Goal: Task Accomplishment & Management: Manage account settings

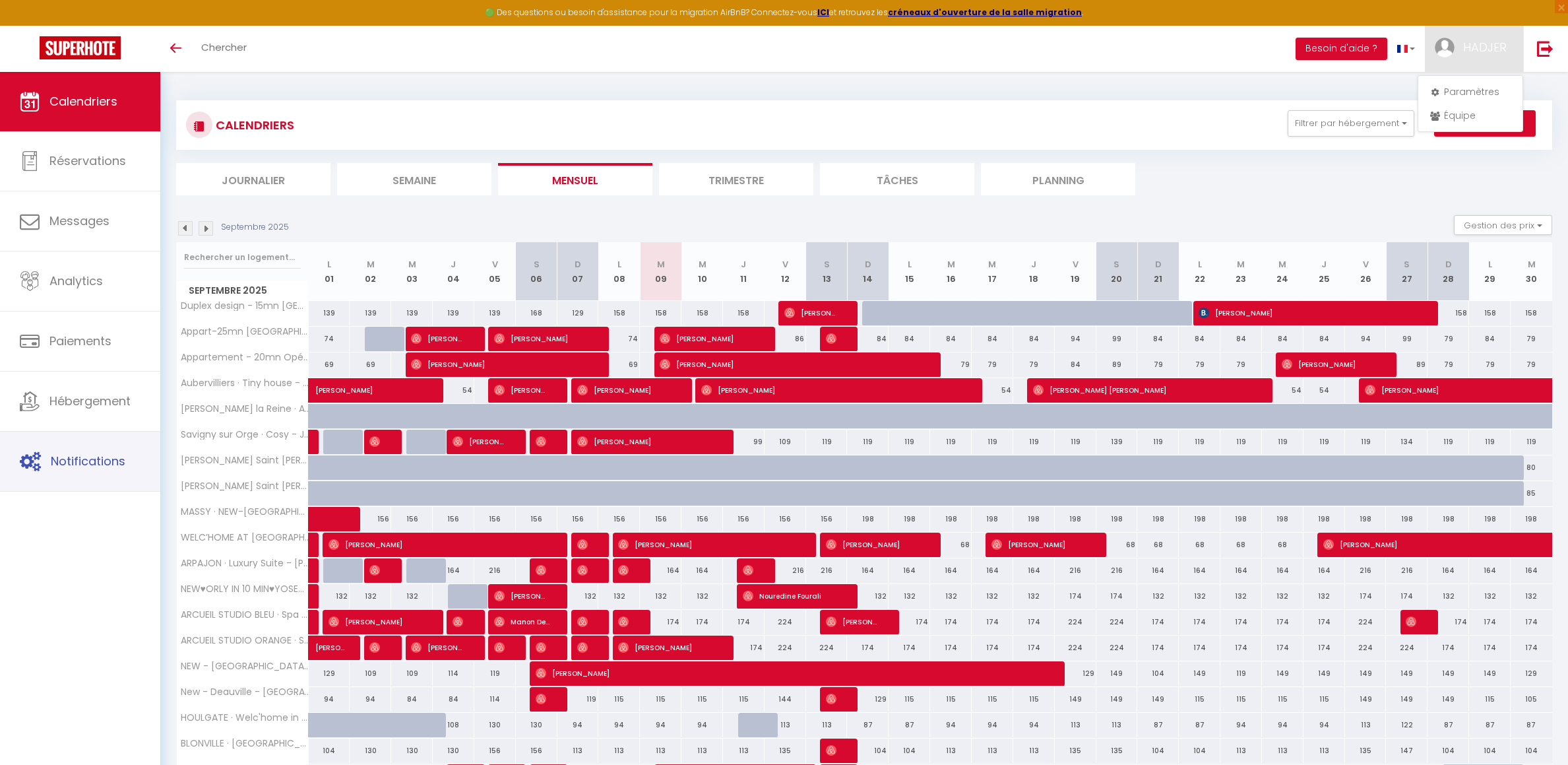
click at [103, 477] on link "Notifications" at bounding box center [80, 461] width 160 height 60
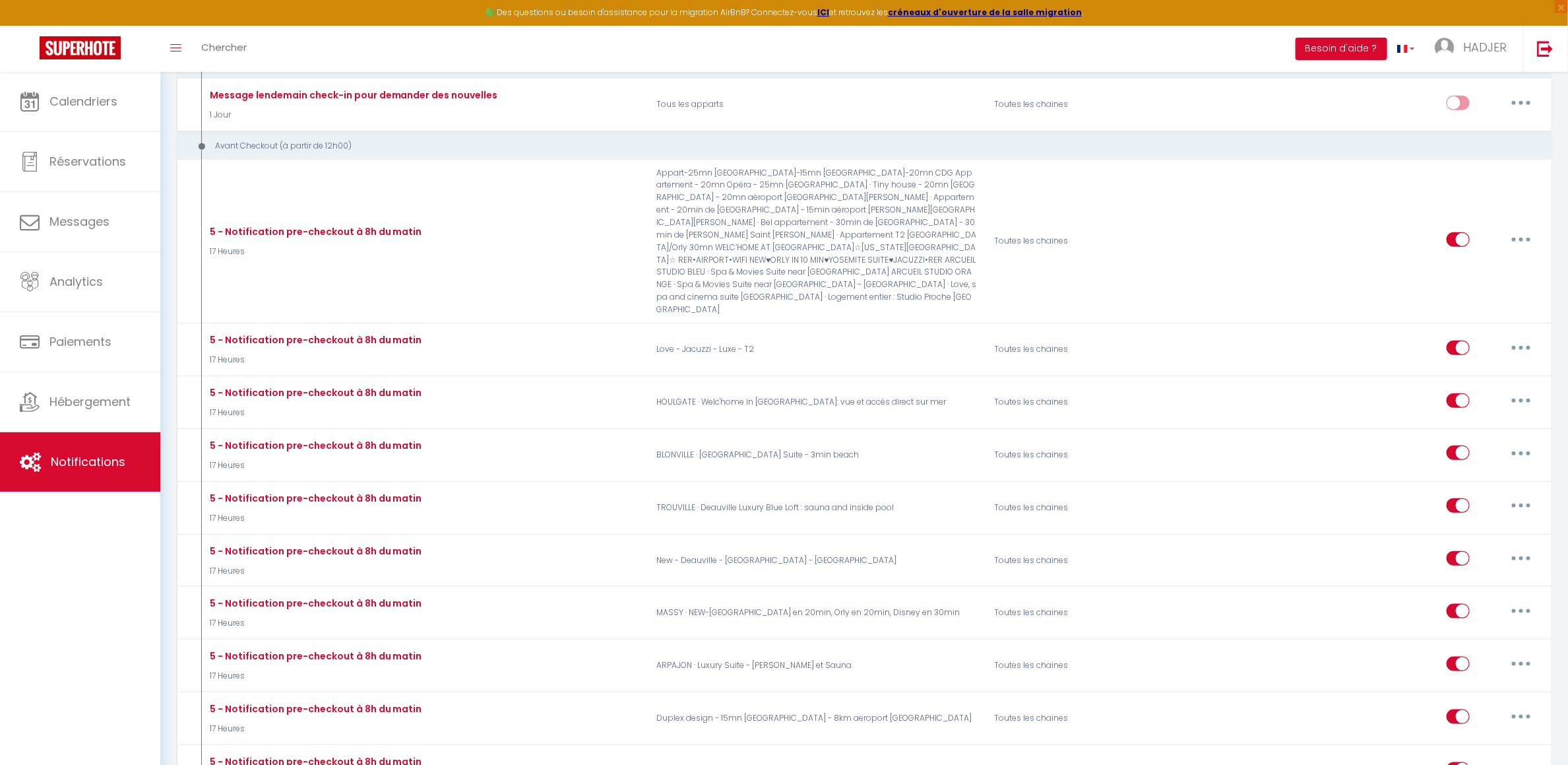
scroll to position [618, 0]
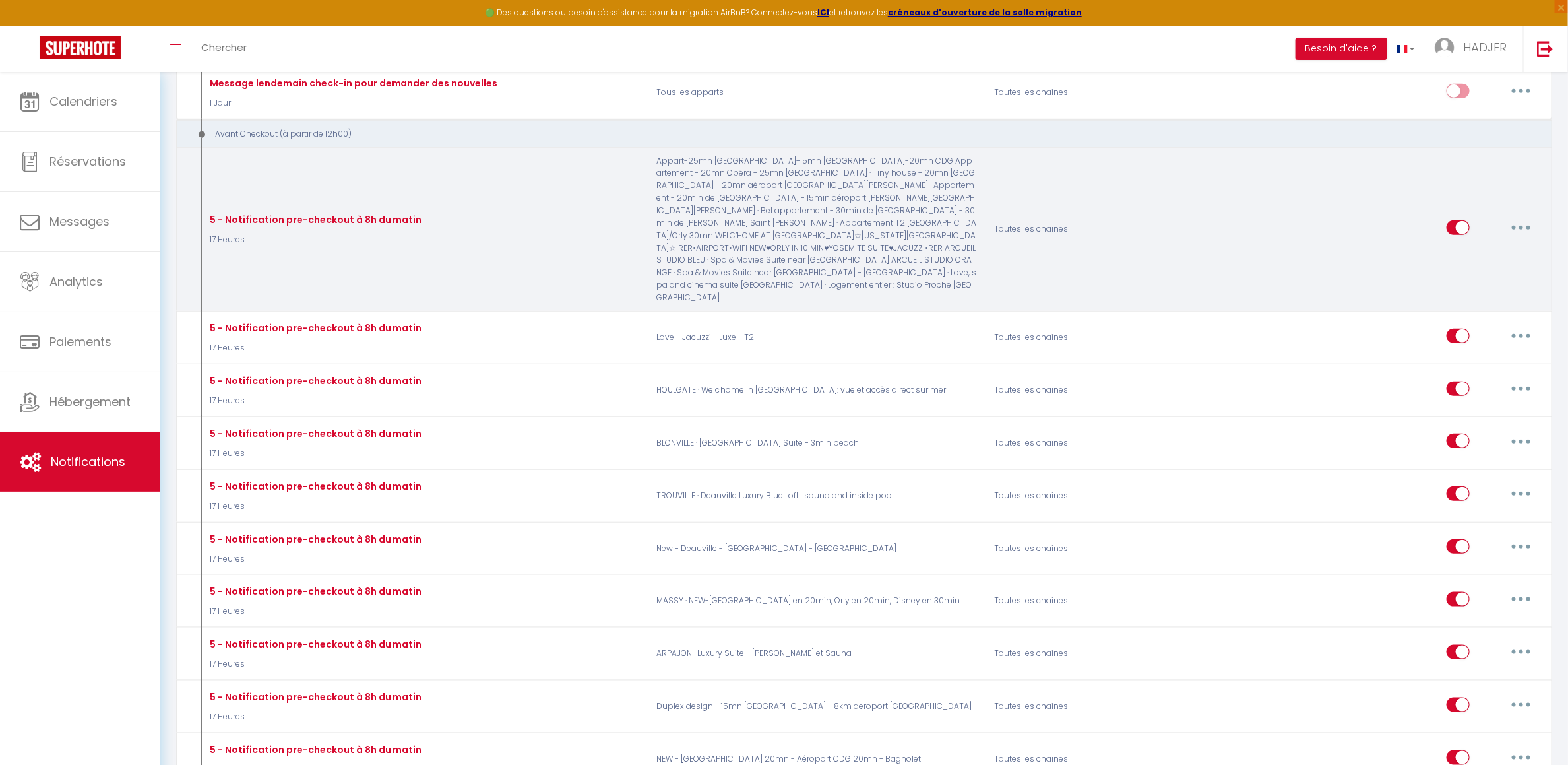
click at [1458, 220] on input "checkbox" at bounding box center [1458, 230] width 23 height 20
checkbox input "false"
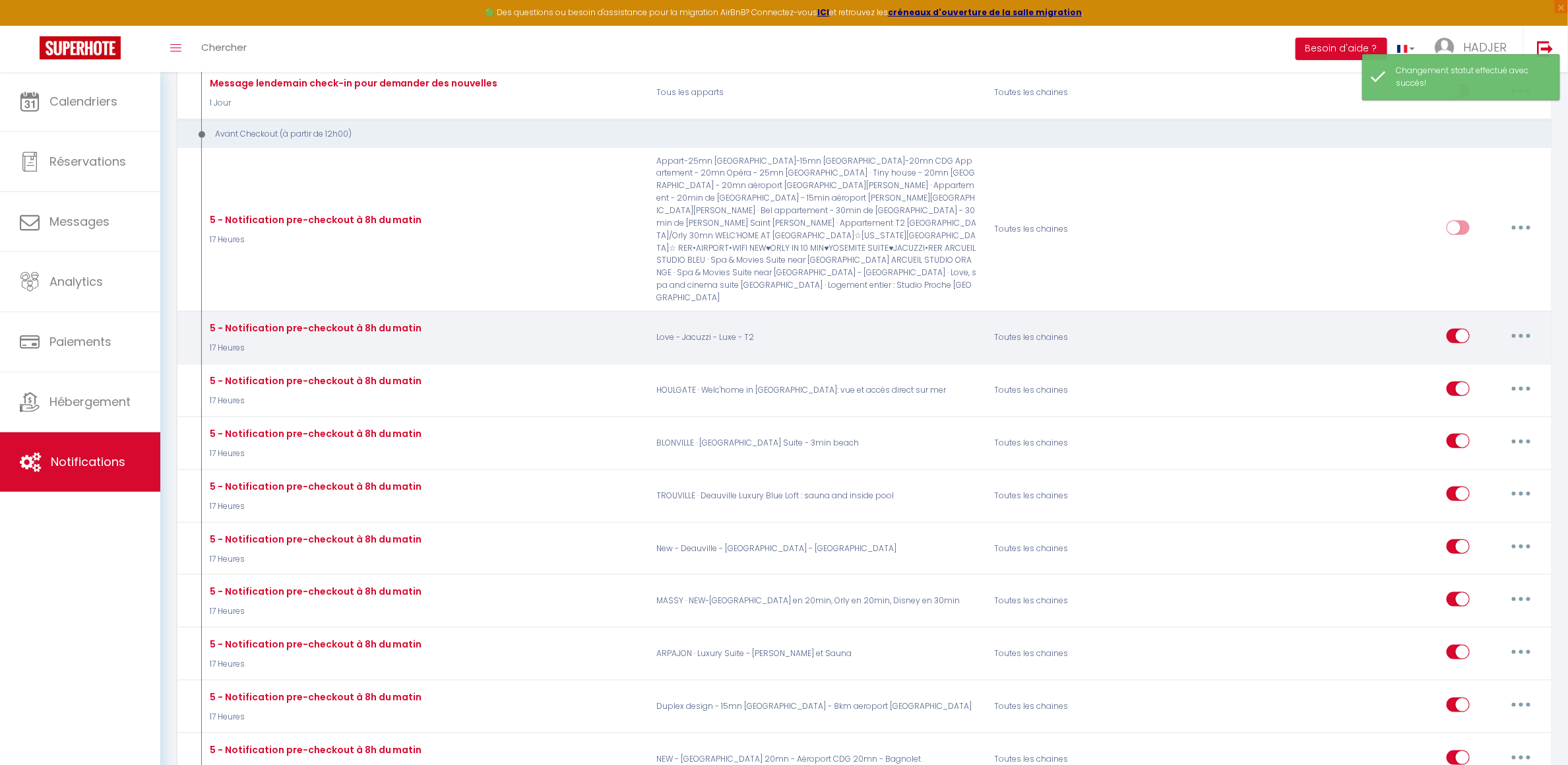
click at [1458, 329] on input "checkbox" at bounding box center [1458, 339] width 23 height 20
checkbox input "false"
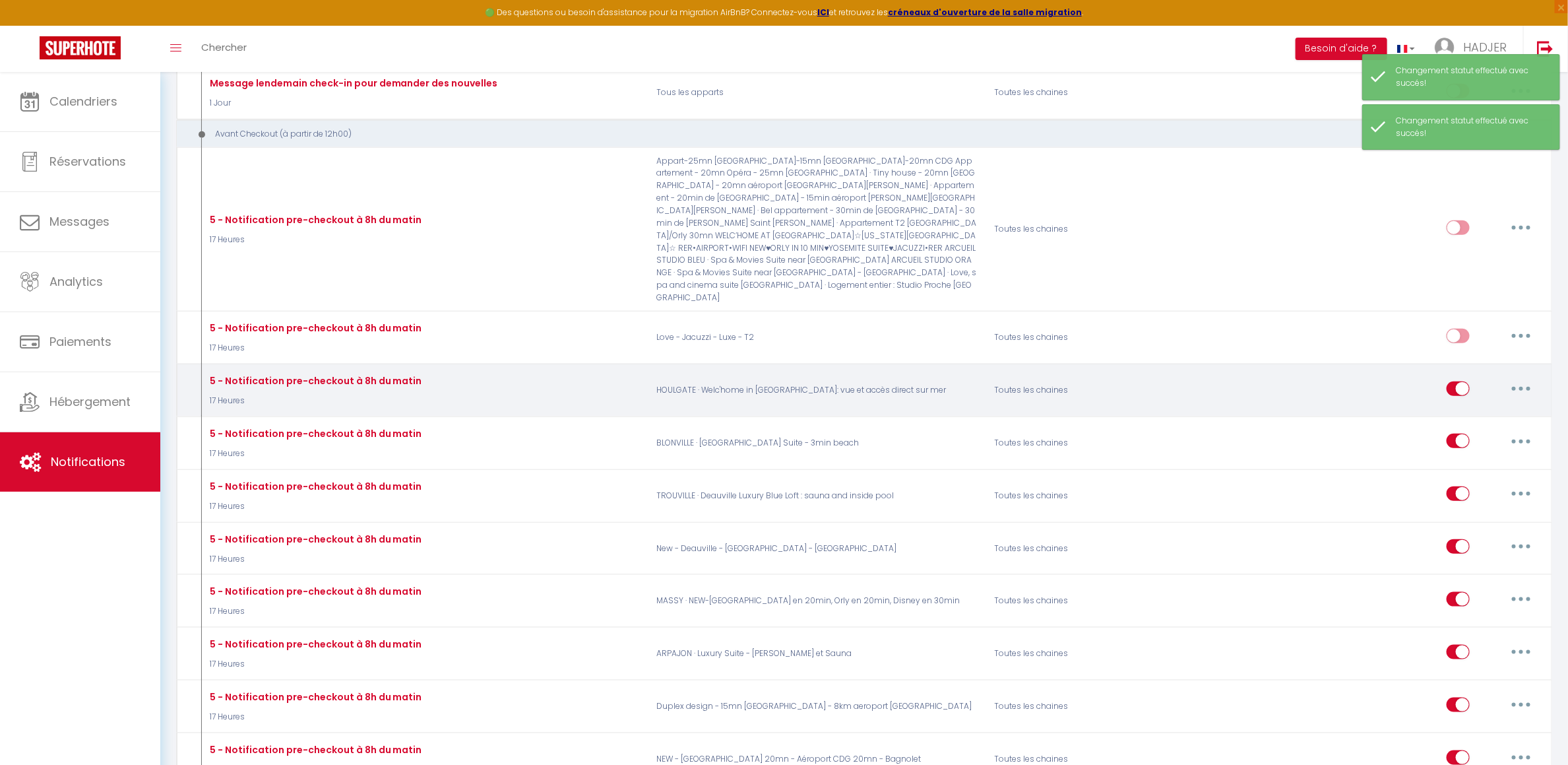
click at [1455, 381] on input "checkbox" at bounding box center [1458, 391] width 23 height 20
checkbox input "false"
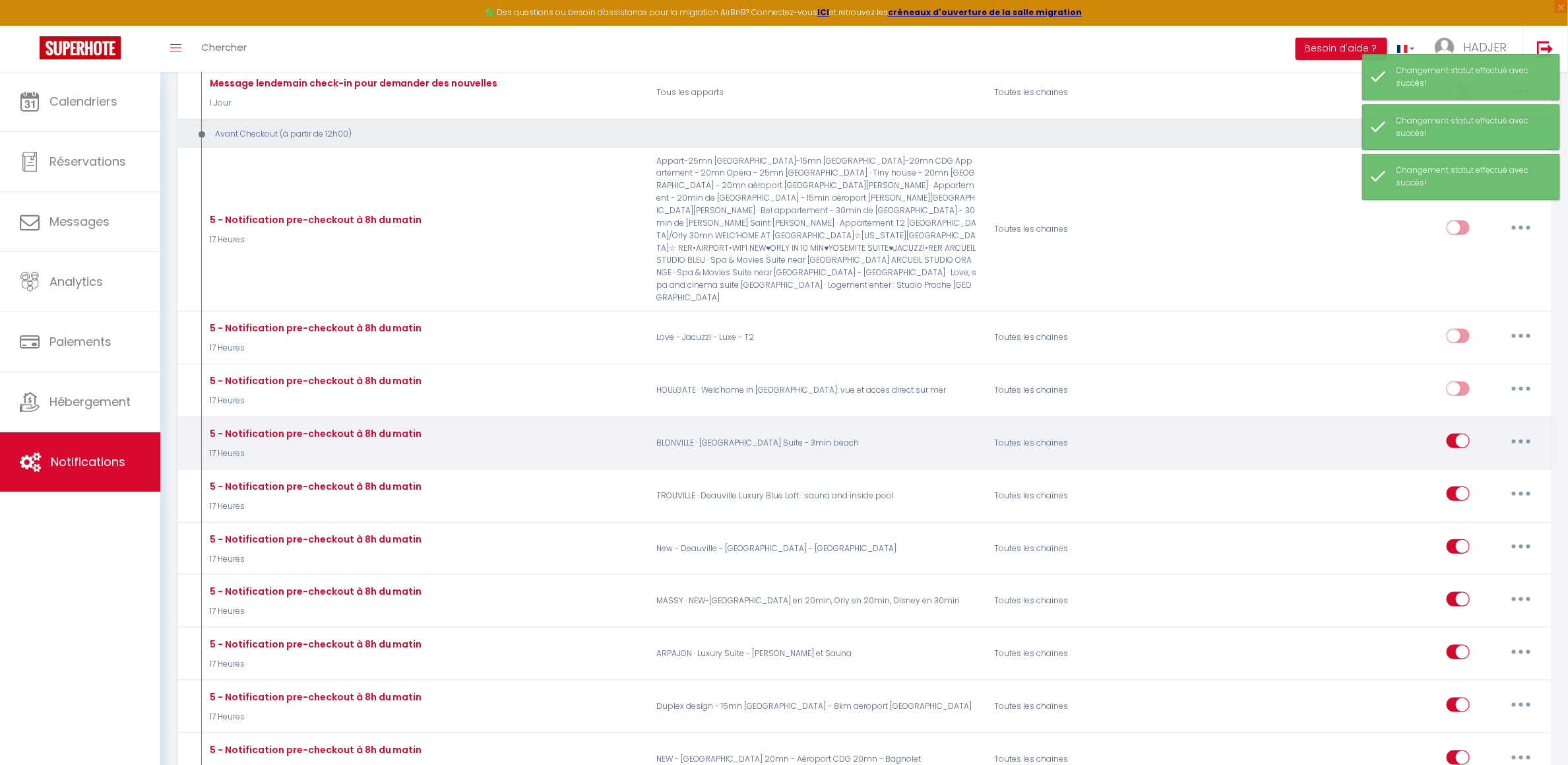
click at [1452, 433] on input "checkbox" at bounding box center [1458, 443] width 23 height 20
checkbox input "false"
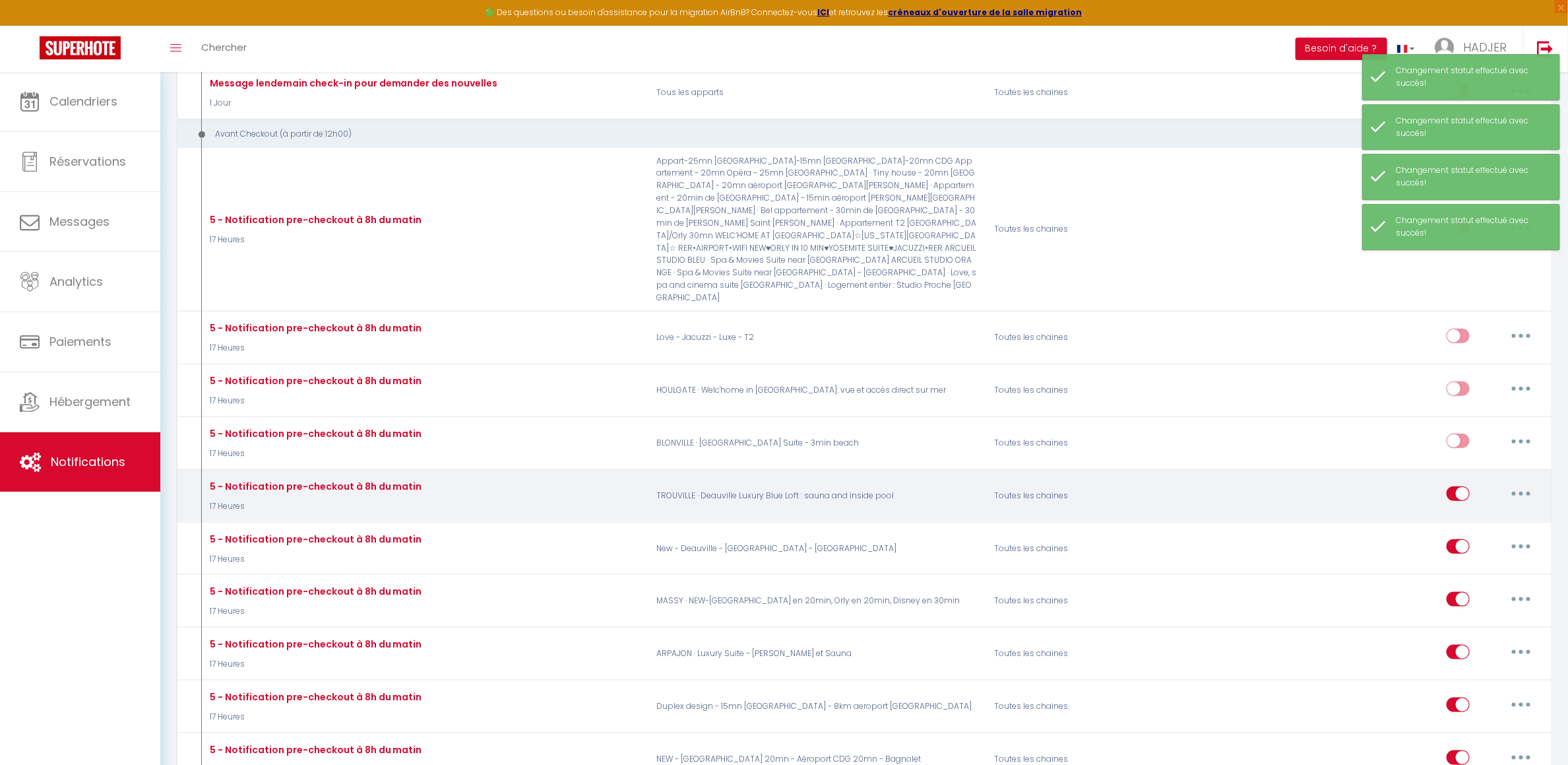
click at [1456, 476] on div "Editer Dupliquer Tester Supprimer" at bounding box center [1493, 496] width 93 height 38
click at [1459, 486] on input "checkbox" at bounding box center [1458, 496] width 23 height 20
checkbox input "false"
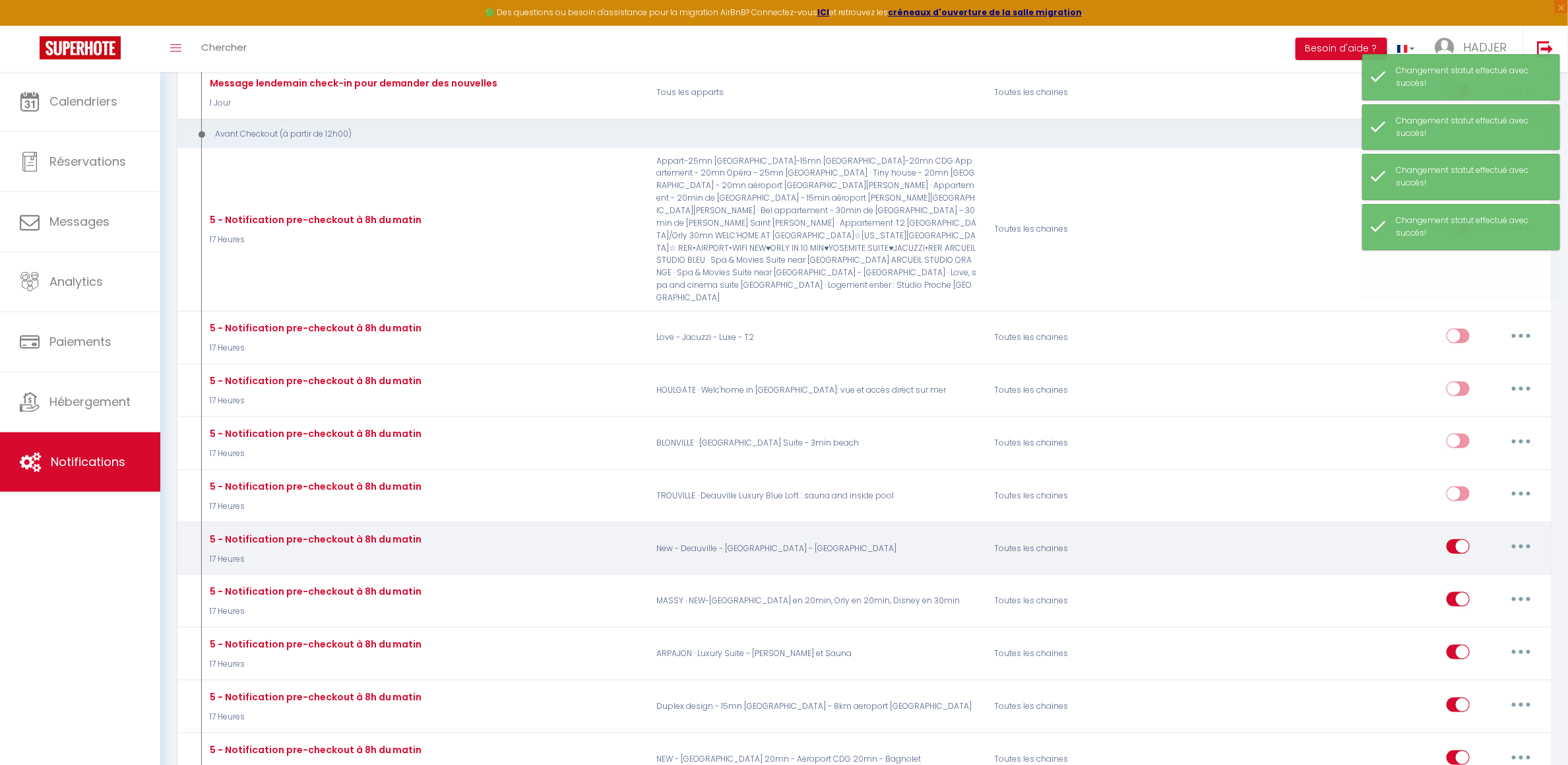
click at [1458, 539] on input "checkbox" at bounding box center [1458, 549] width 23 height 20
checkbox input "false"
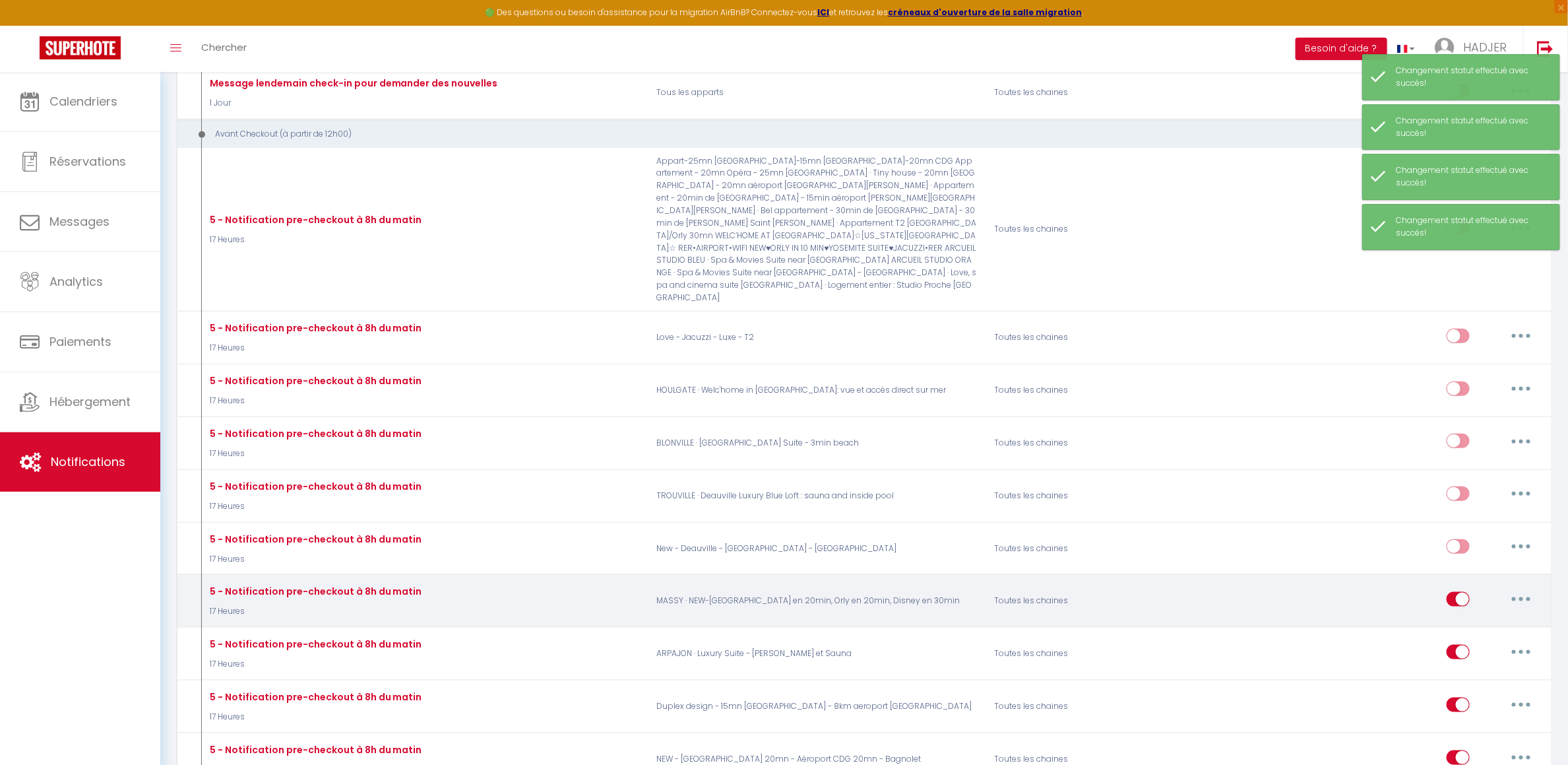
click at [1457, 592] on input "checkbox" at bounding box center [1458, 602] width 23 height 20
checkbox input "false"
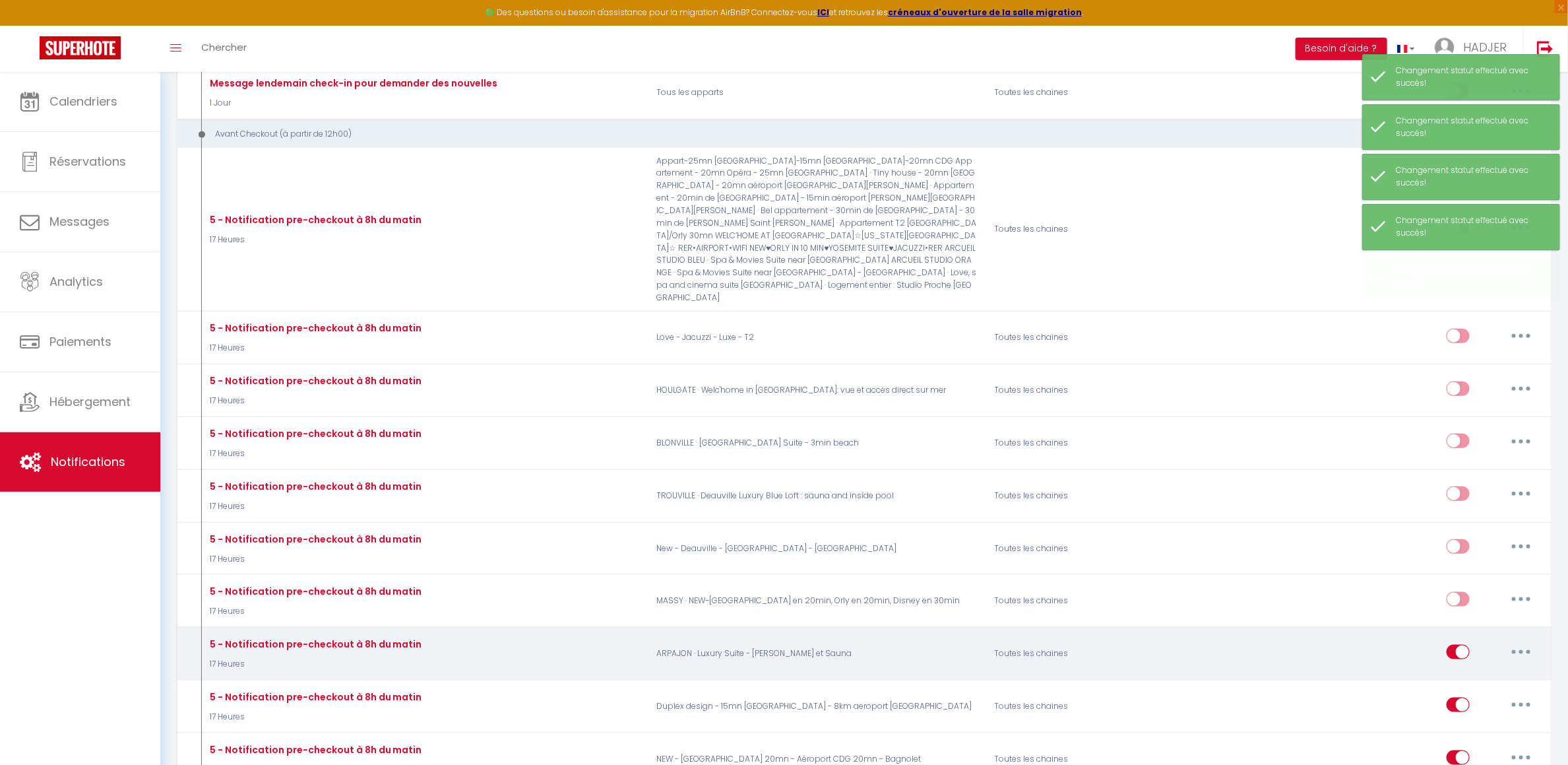
click at [1459, 645] on input "checkbox" at bounding box center [1458, 654] width 23 height 20
checkbox input "false"
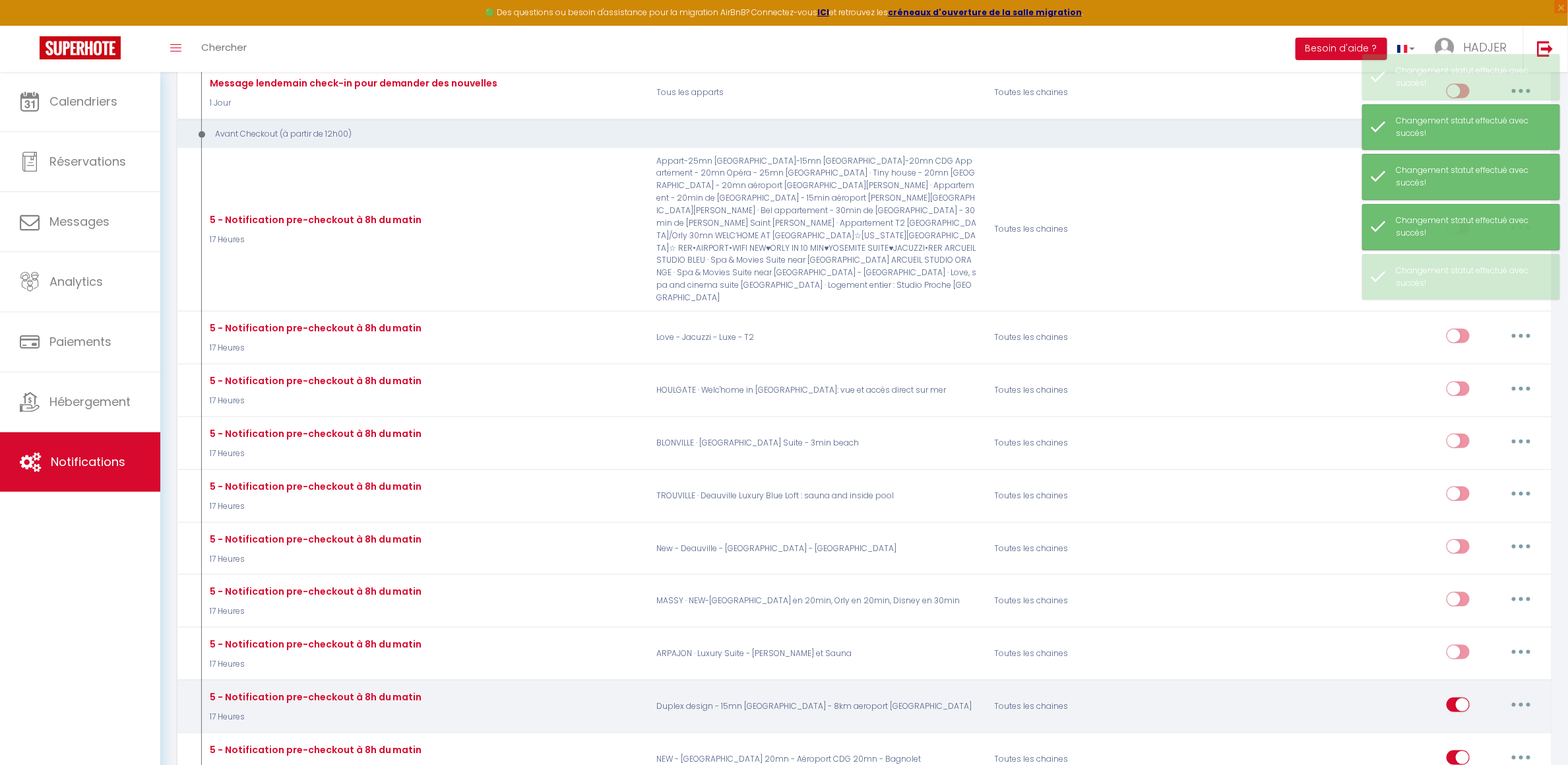
click at [1458, 698] on input "checkbox" at bounding box center [1458, 707] width 23 height 20
checkbox input "false"
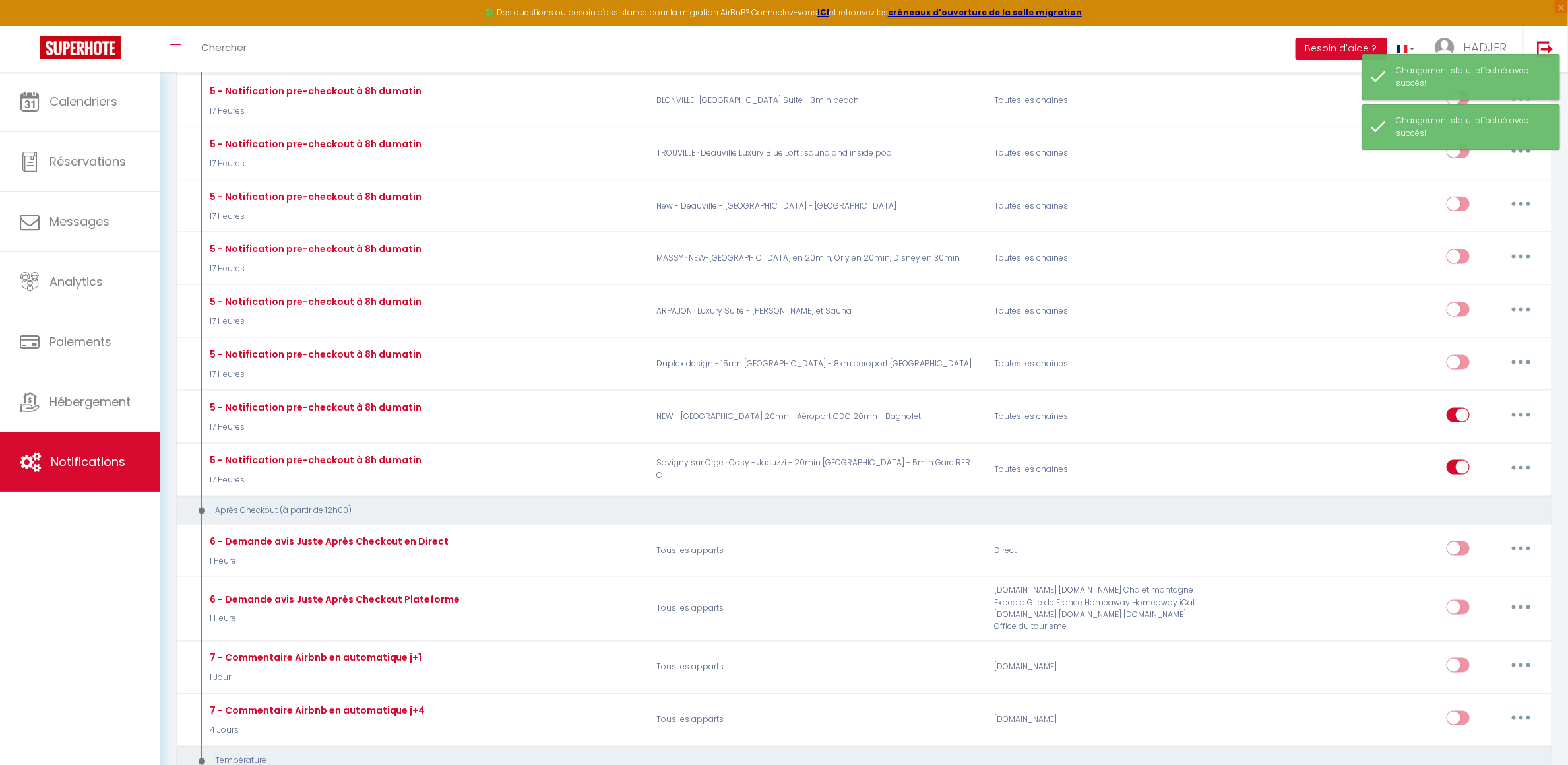
scroll to position [969, 0]
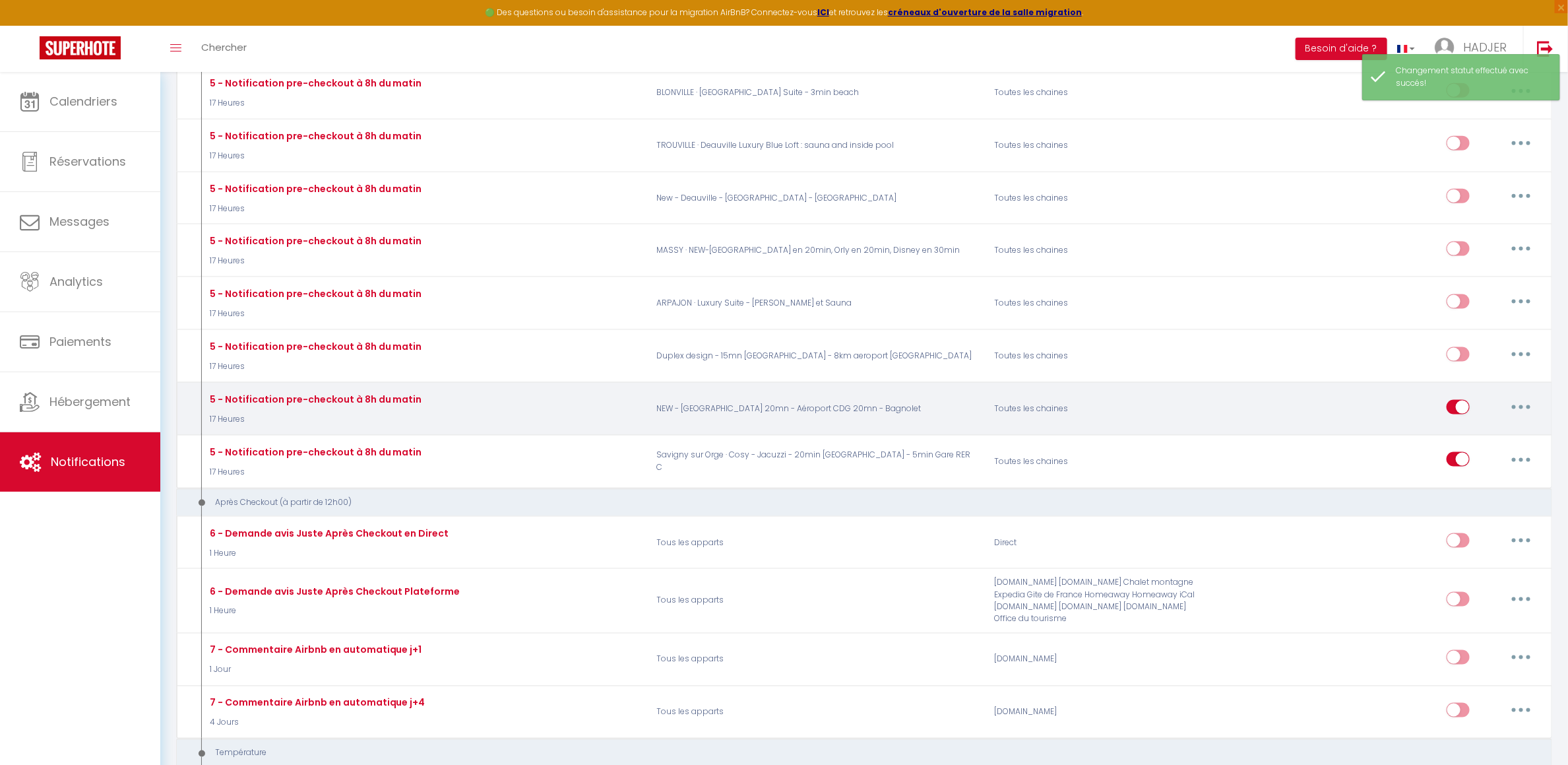
click at [1463, 400] on input "checkbox" at bounding box center [1458, 410] width 23 height 20
checkbox input "false"
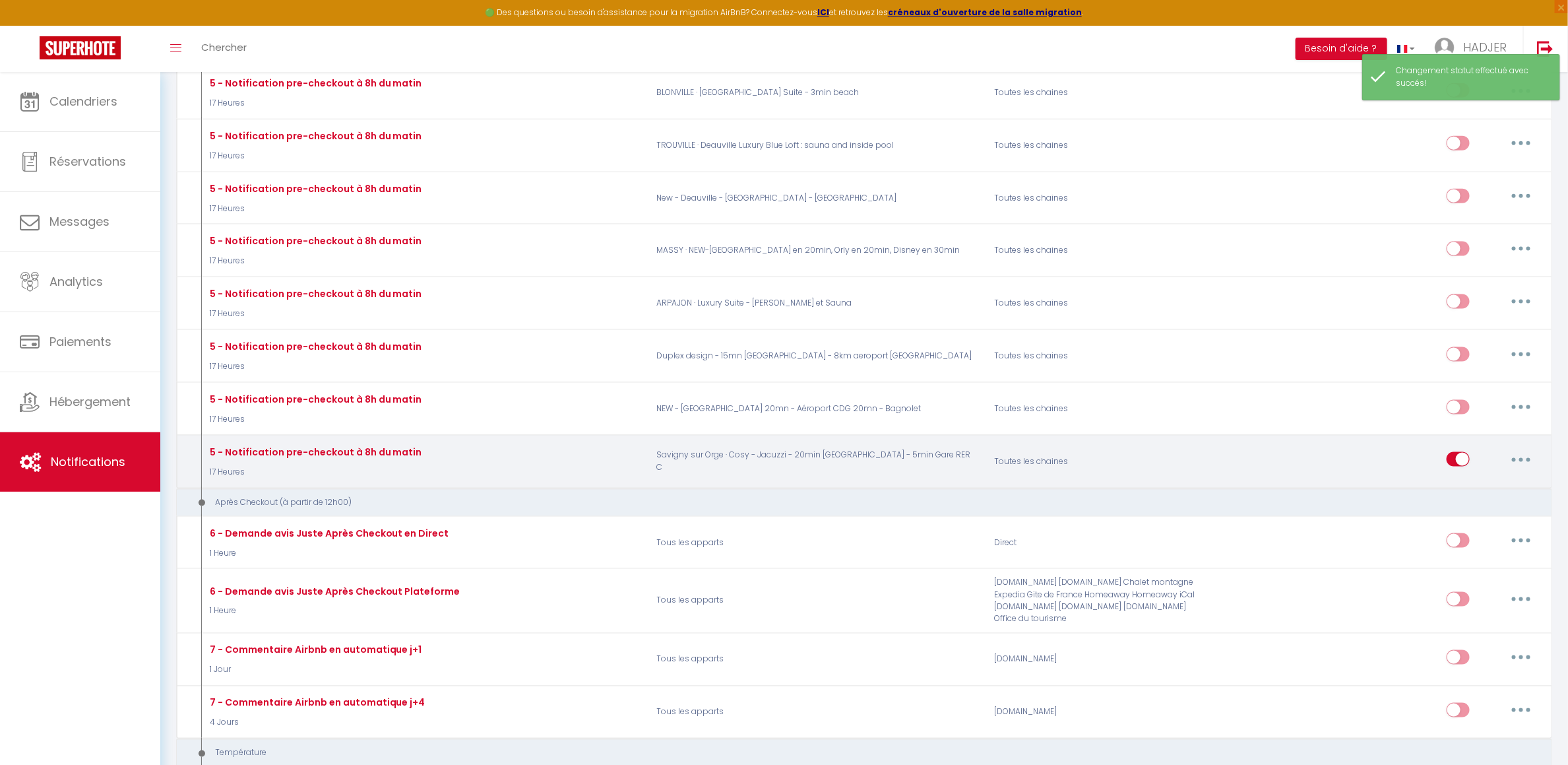
click at [1461, 452] on input "checkbox" at bounding box center [1458, 462] width 23 height 20
checkbox input "false"
